Goal: Book appointment/travel/reservation

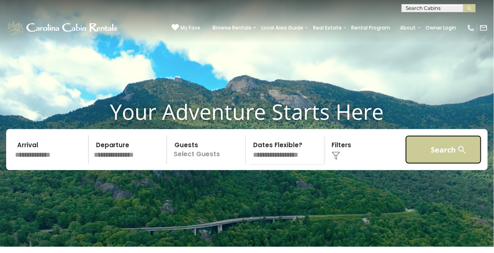
click at [442, 164] on button "Search" at bounding box center [444, 150] width 76 height 29
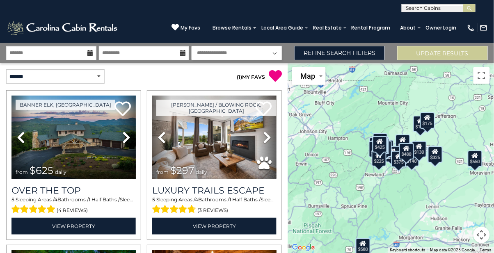
click at [421, 7] on input "text" at bounding box center [438, 10] width 72 height 8
type input "**********"
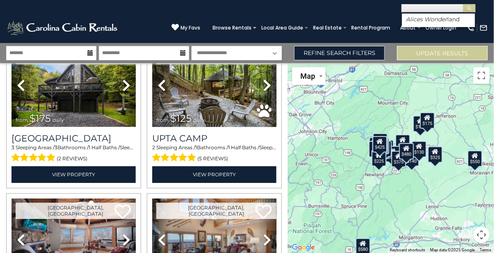
scroll to position [1763, 0]
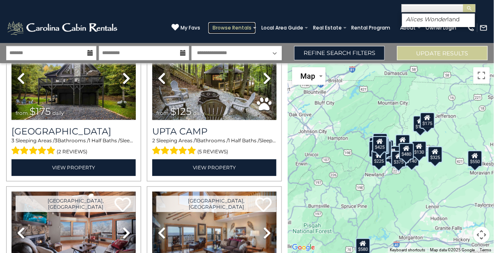
click at [249, 27] on link "Browse Rentals" at bounding box center [232, 27] width 47 height 11
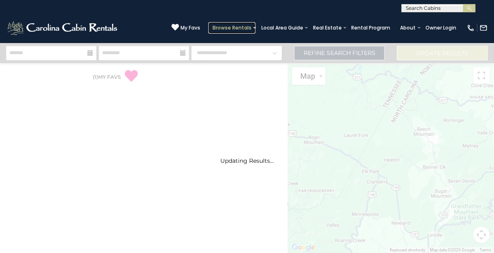
click at [251, 25] on link "Browse Rentals" at bounding box center [232, 27] width 47 height 11
click at [251, 29] on link "Browse Rentals" at bounding box center [232, 27] width 47 height 11
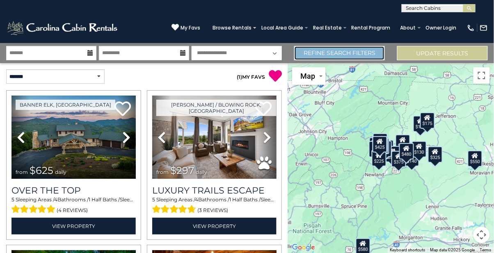
click at [363, 55] on link "Refine Search Filters" at bounding box center [339, 53] width 91 height 14
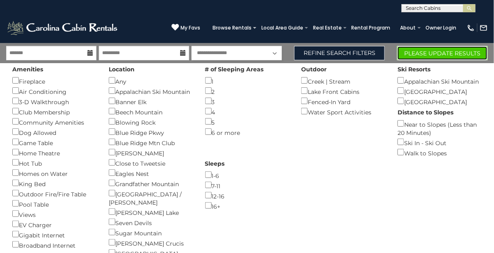
click at [447, 51] on button "Please Update Results" at bounding box center [443, 53] width 91 height 14
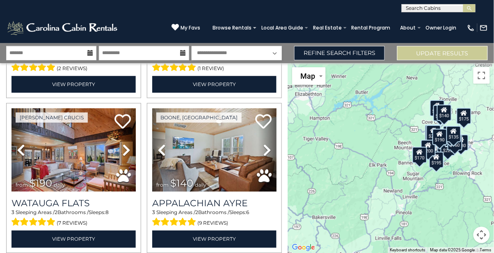
scroll to position [1234, 0]
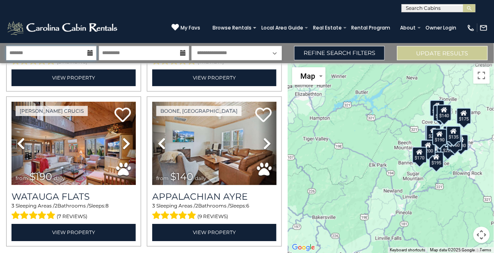
click at [94, 51] on input "text" at bounding box center [51, 53] width 90 height 14
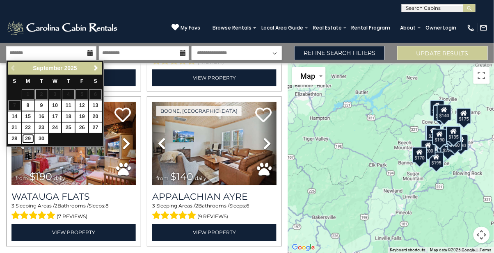
click at [25, 138] on link "29" at bounding box center [28, 139] width 13 height 10
type input "*******"
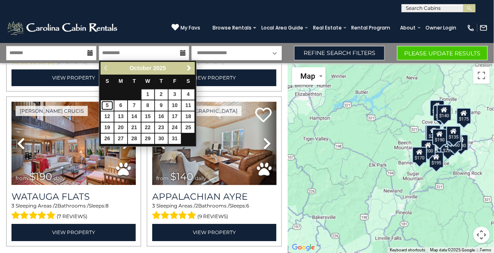
click at [106, 104] on link "5" at bounding box center [107, 106] width 13 height 10
type input "*******"
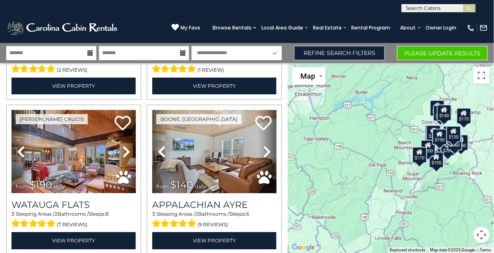
scroll to position [1232, 0]
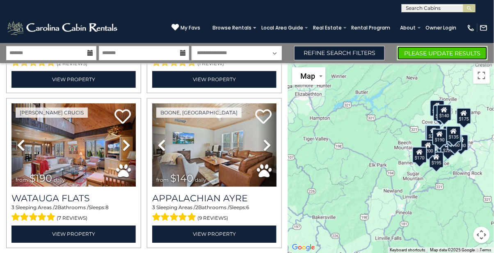
click at [430, 53] on button "Please Update Results" at bounding box center [443, 53] width 91 height 14
click at [421, 55] on button "Please Update Results" at bounding box center [443, 53] width 91 height 14
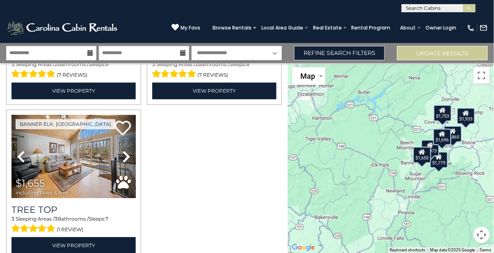
scroll to position [459, 0]
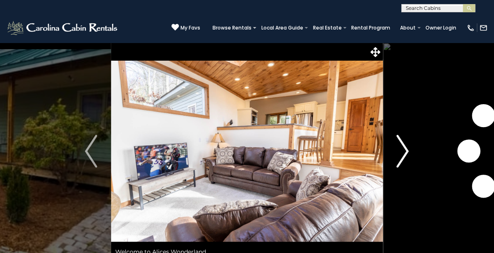
click at [402, 143] on img "Next" at bounding box center [403, 151] width 12 height 33
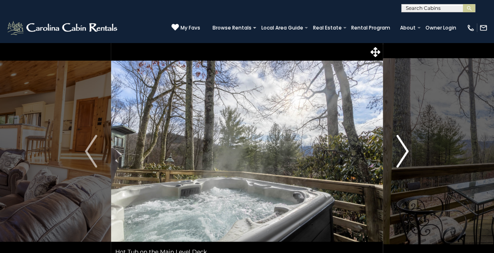
click at [407, 144] on img "Next" at bounding box center [403, 151] width 12 height 33
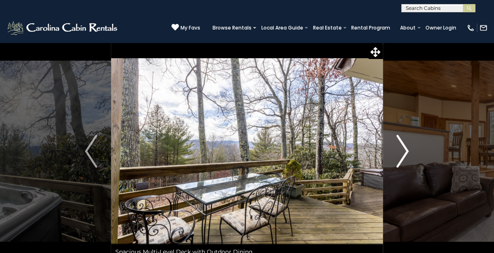
click at [405, 153] on img "Next" at bounding box center [403, 151] width 12 height 33
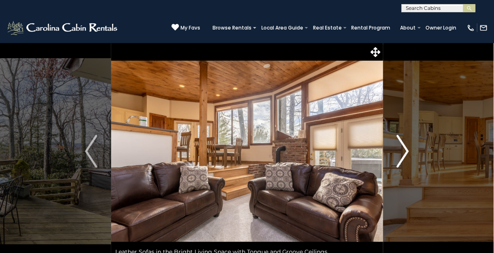
click at [405, 153] on img "Next" at bounding box center [403, 151] width 12 height 33
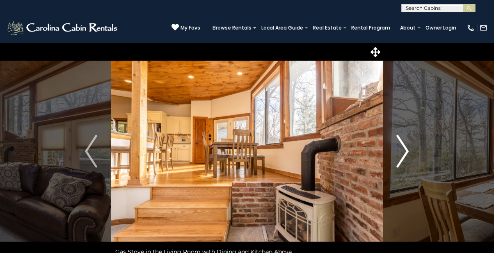
click at [398, 156] on img "Next" at bounding box center [403, 151] width 12 height 33
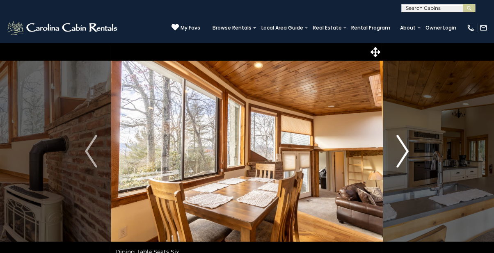
click at [401, 158] on img "Next" at bounding box center [403, 151] width 12 height 33
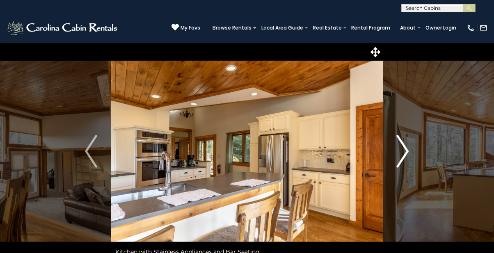
click at [402, 154] on img "Next" at bounding box center [403, 151] width 12 height 33
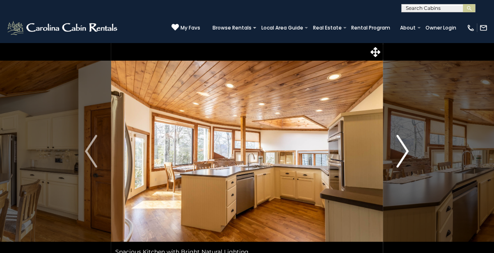
click at [402, 154] on img "Next" at bounding box center [403, 151] width 12 height 33
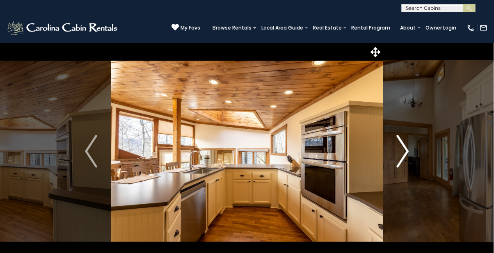
click at [402, 154] on img "Next" at bounding box center [403, 151] width 12 height 33
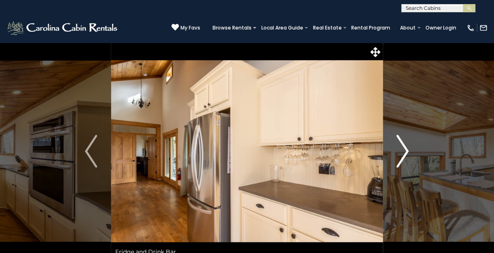
click at [407, 153] on img "Next" at bounding box center [403, 151] width 12 height 33
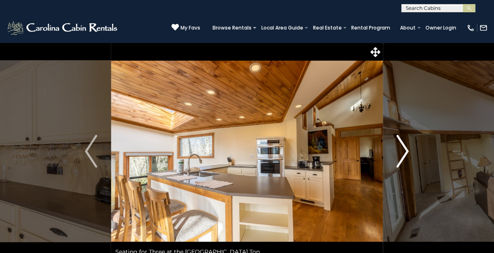
click at [407, 153] on img "Next" at bounding box center [403, 151] width 12 height 33
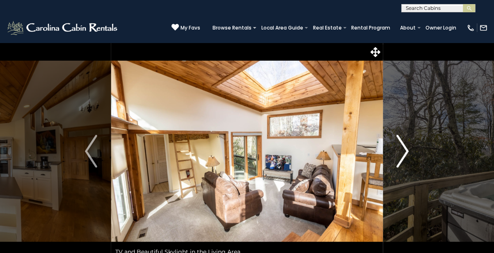
click at [407, 153] on img "Next" at bounding box center [403, 151] width 12 height 33
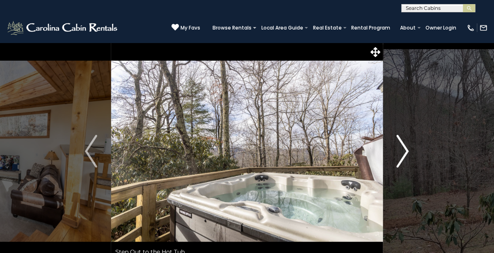
click at [405, 156] on img "Next" at bounding box center [403, 151] width 12 height 33
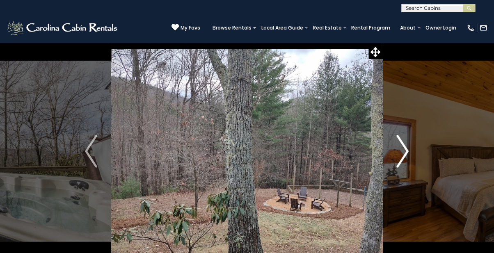
click at [405, 156] on img "Next" at bounding box center [403, 151] width 12 height 33
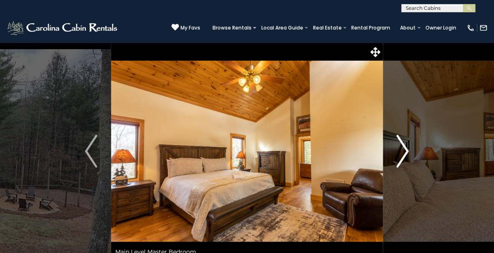
click at [406, 152] on img "Next" at bounding box center [403, 151] width 12 height 33
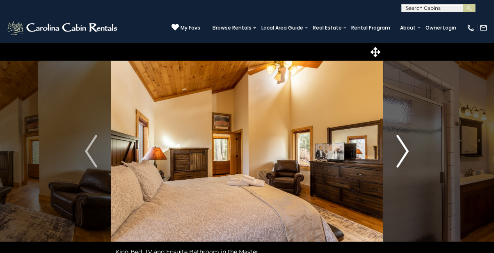
click at [406, 152] on img "Next" at bounding box center [403, 151] width 12 height 33
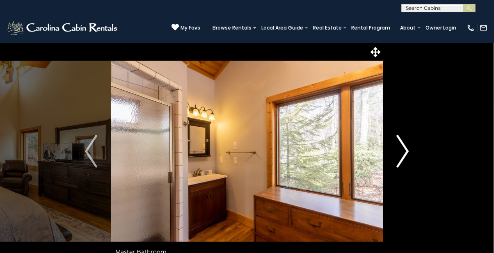
click at [406, 152] on img "Next" at bounding box center [403, 151] width 12 height 33
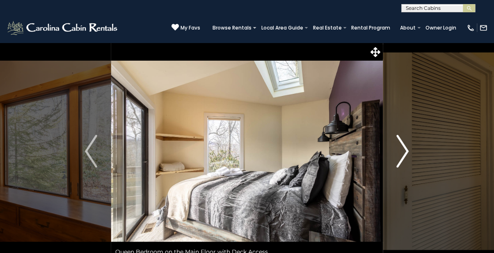
click at [411, 151] on button "Next" at bounding box center [403, 152] width 40 height 218
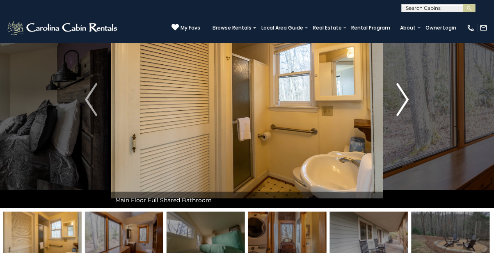
scroll to position [49, 0]
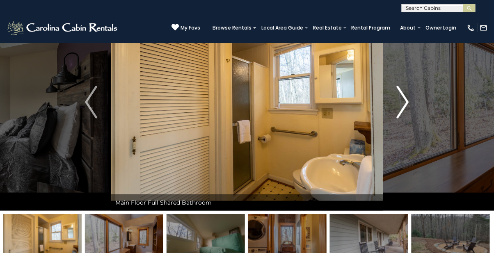
click at [410, 100] on button "Next" at bounding box center [403, 102] width 40 height 218
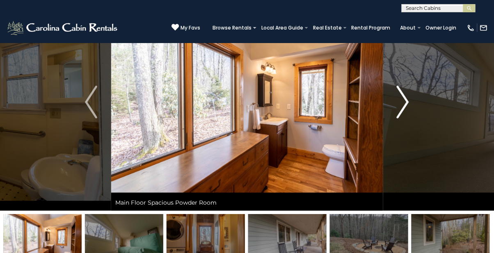
click at [402, 102] on img "Next" at bounding box center [403, 102] width 12 height 33
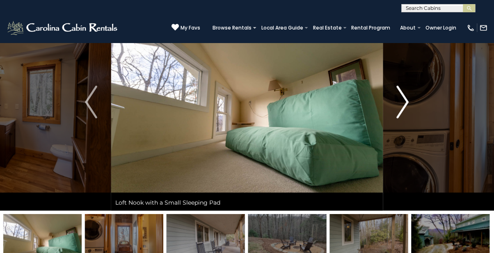
click at [406, 104] on img "Next" at bounding box center [403, 102] width 12 height 33
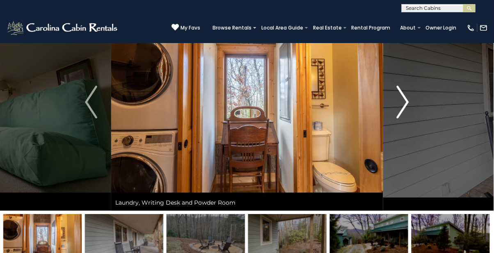
click at [403, 102] on img "Next" at bounding box center [403, 102] width 12 height 33
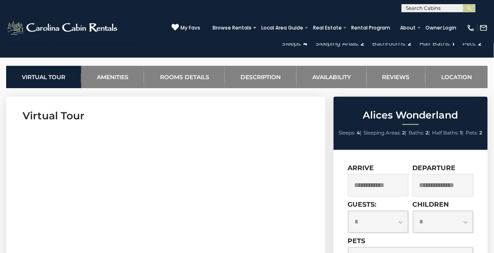
scroll to position [306, 0]
